Goal: Navigation & Orientation: Go to known website

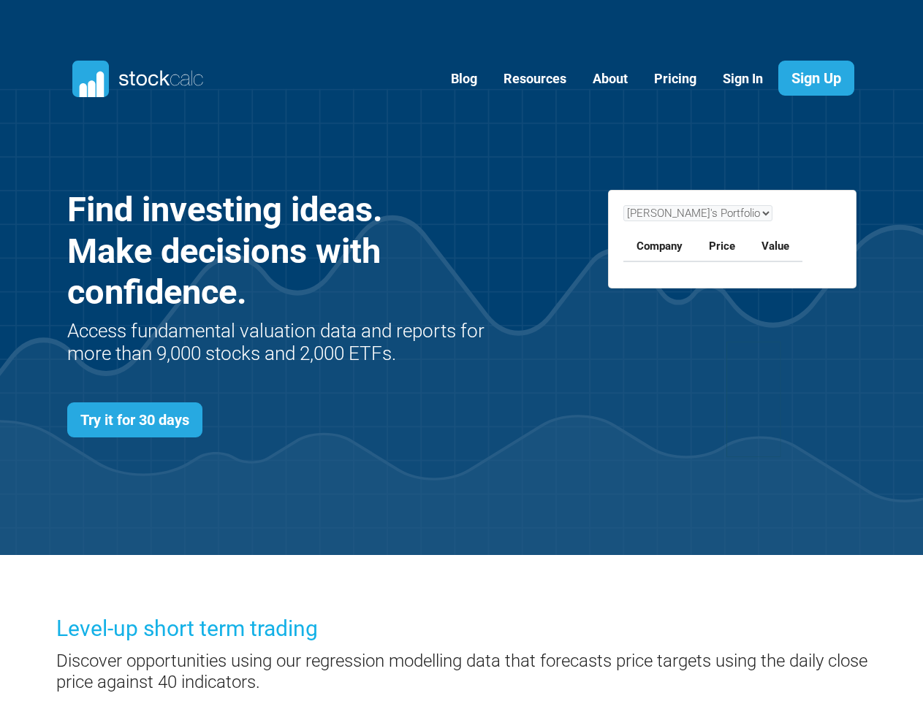
scroll to position [584, 833]
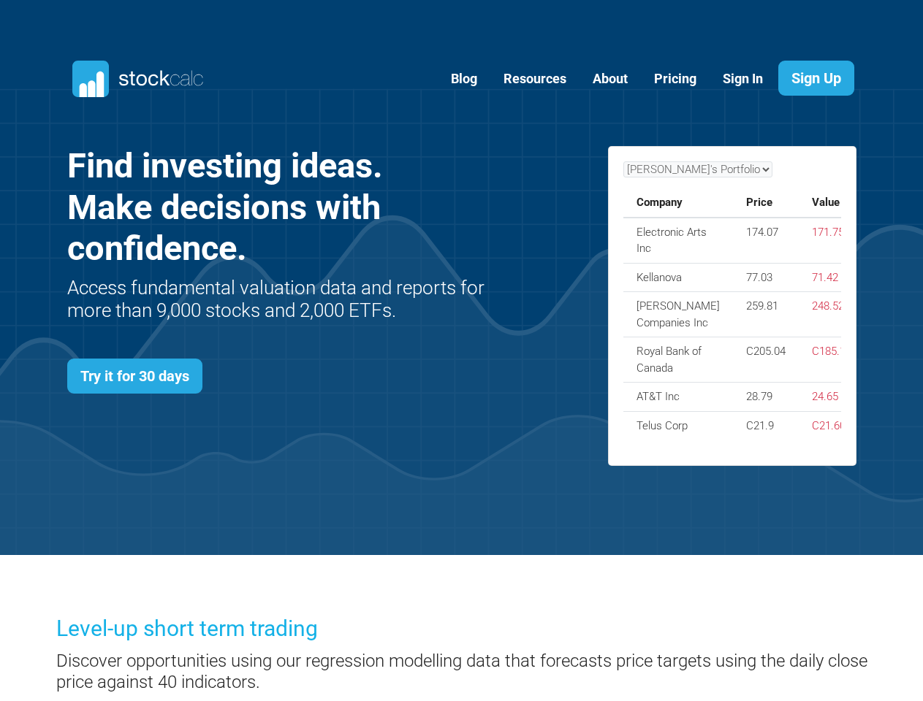
scroll to position [584, 833]
